Goal: Check status

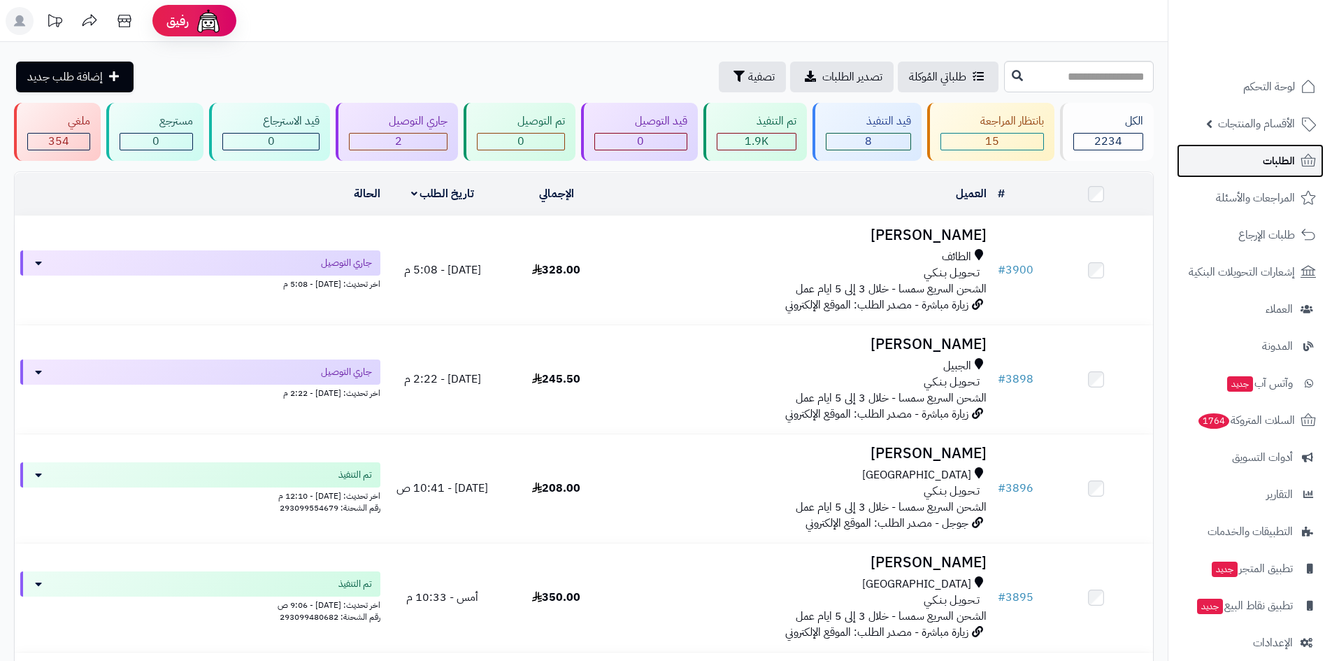
click at [1265, 156] on span "الطلبات" at bounding box center [1279, 161] width 32 height 20
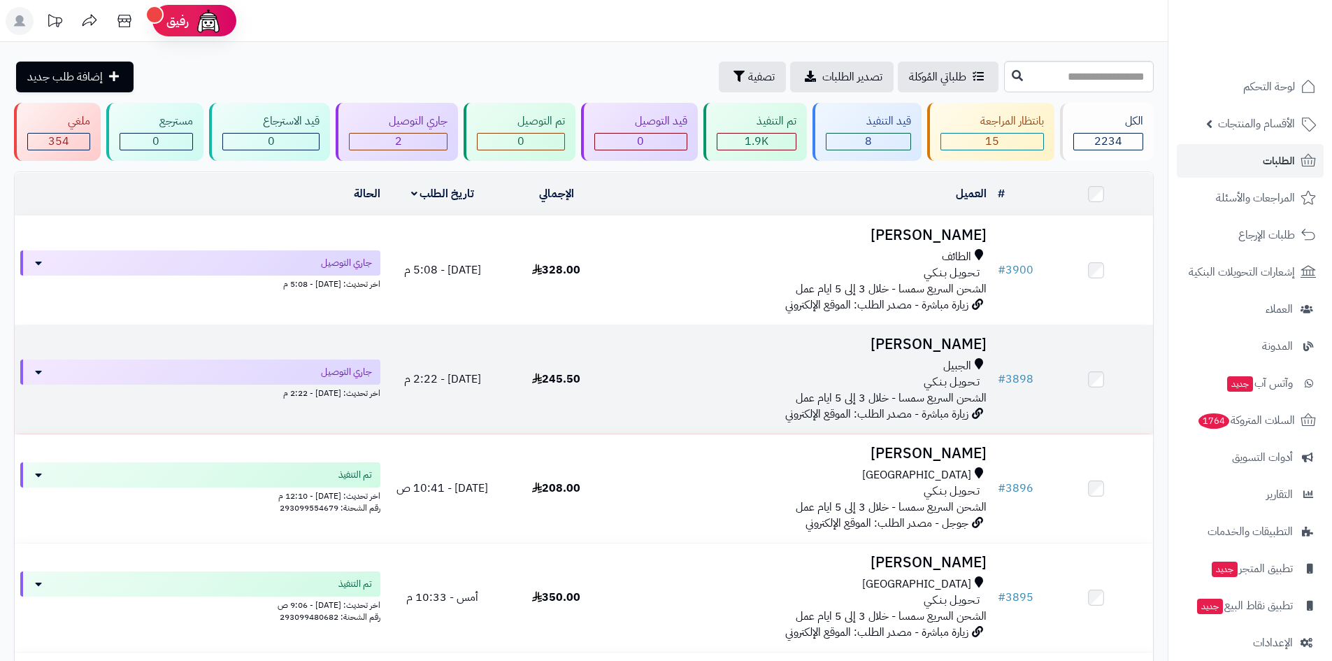
click at [955, 395] on span "الشحن السريع سمسا - خلال 3 إلى 5 ايام عمل" at bounding box center [891, 398] width 191 height 17
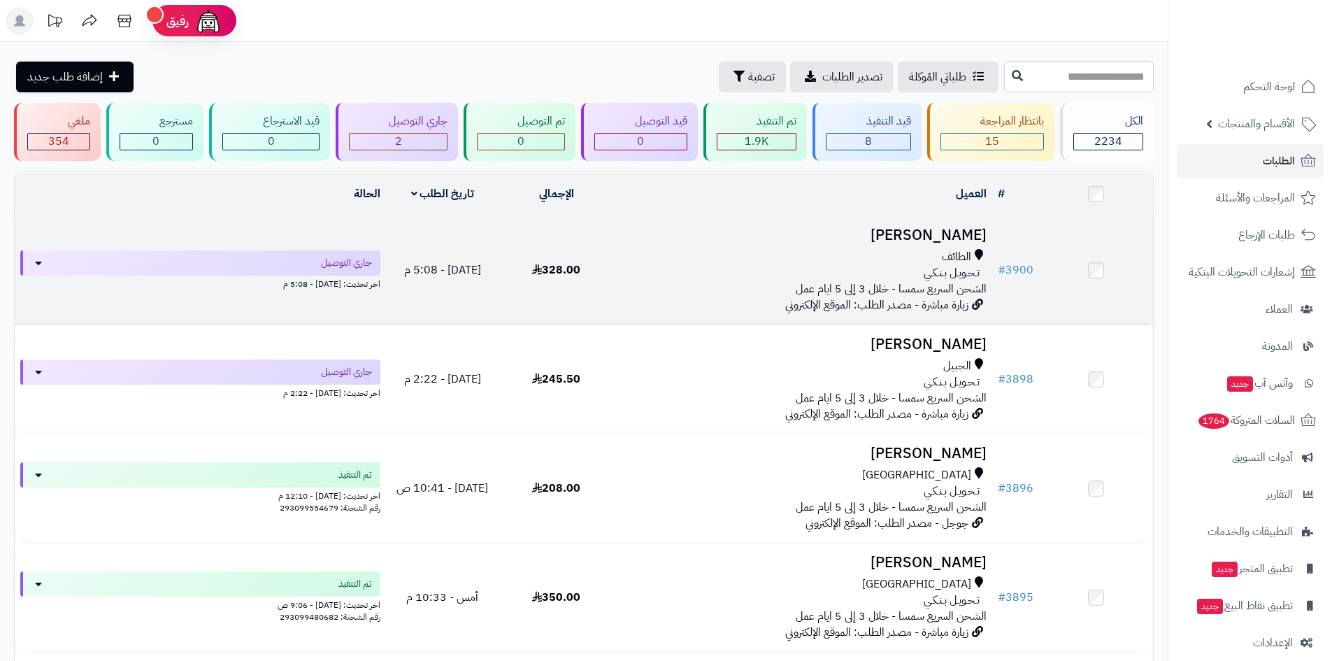
click at [932, 231] on h3 "[PERSON_NAME]" at bounding box center [803, 235] width 368 height 16
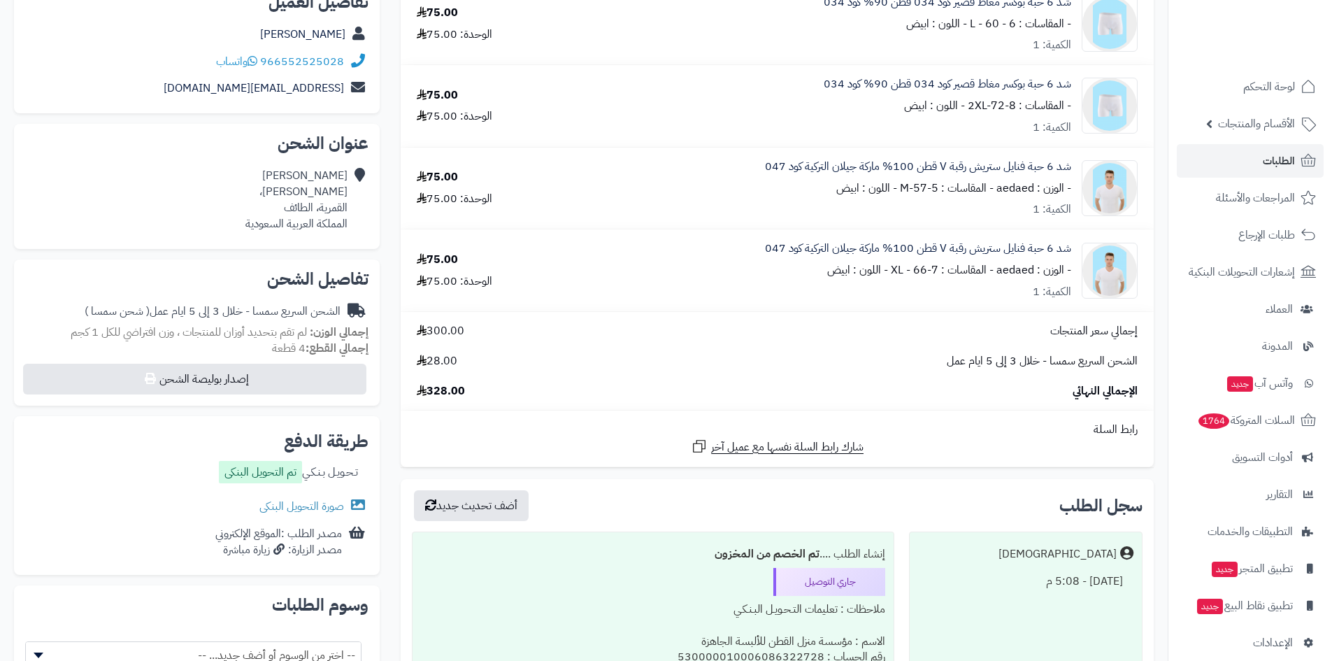
scroll to position [210, 0]
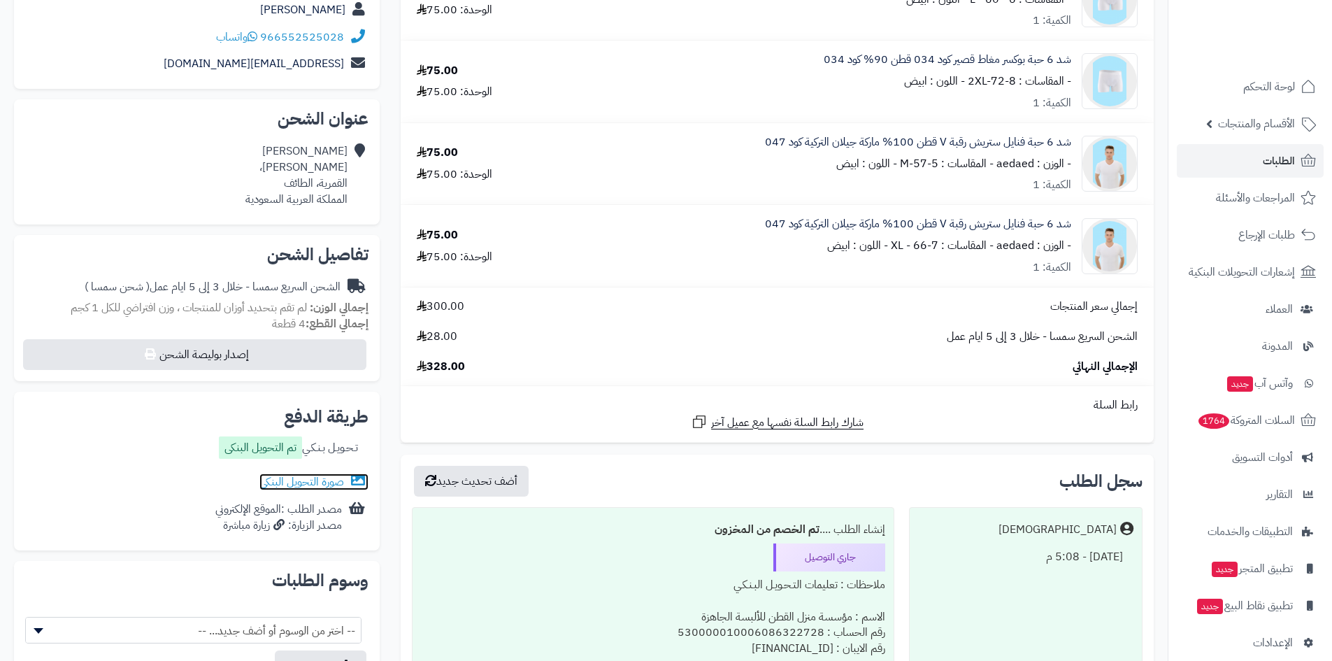
click at [312, 483] on link "صورة التحويل البنكى" at bounding box center [314, 482] width 109 height 17
